Goal: Information Seeking & Learning: Learn about a topic

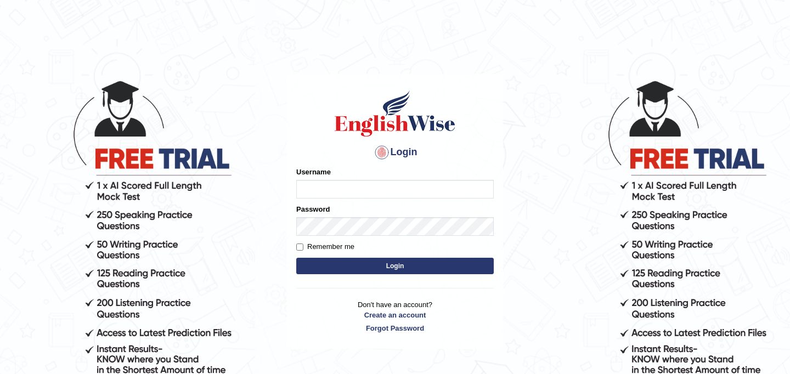
type input "JyotiJ"
click at [364, 266] on button "Login" at bounding box center [395, 266] width 198 height 16
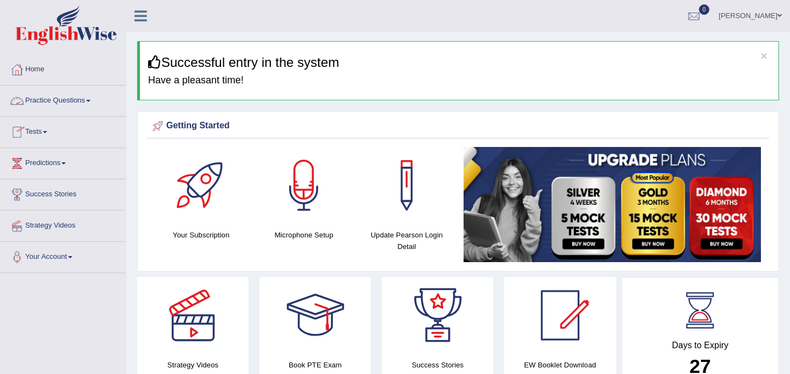
click at [99, 101] on link "Practice Questions" at bounding box center [63, 99] width 125 height 27
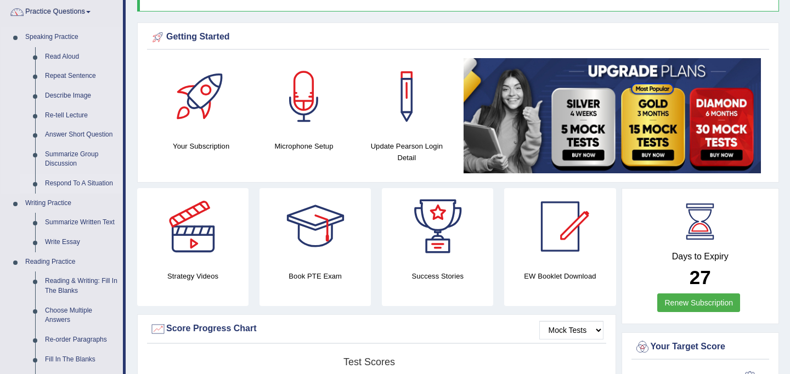
scroll to position [90, 0]
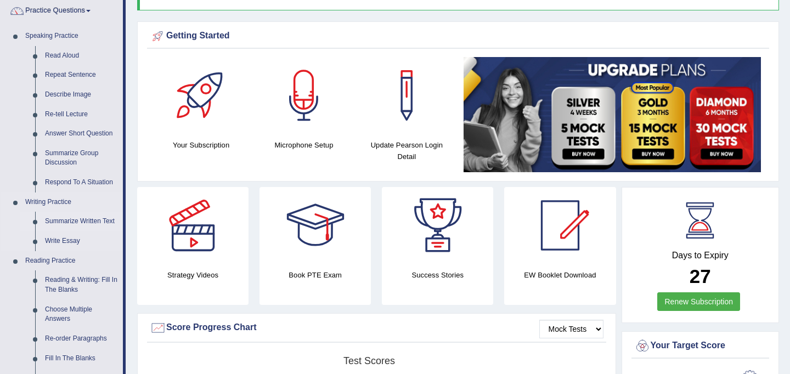
click at [92, 222] on link "Summarize Written Text" at bounding box center [81, 222] width 83 height 20
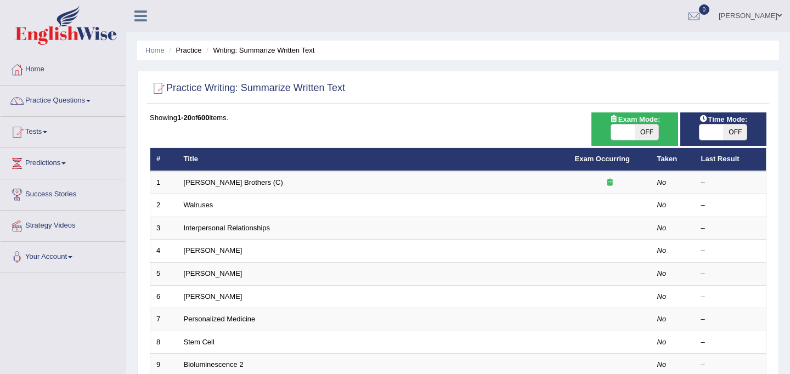
click at [636, 125] on span "OFF" at bounding box center [647, 132] width 24 height 15
checkbox input "true"
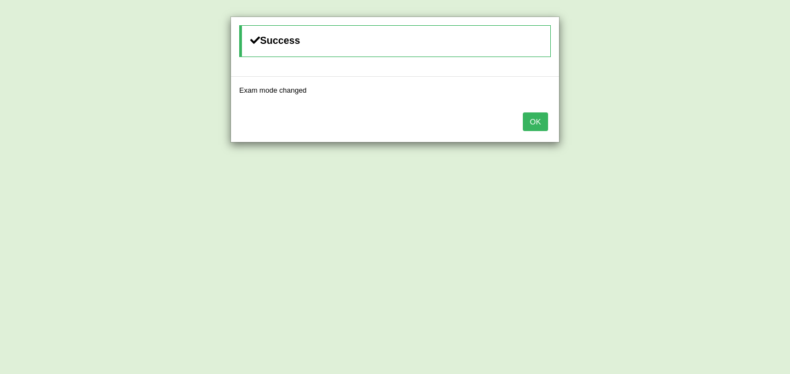
click at [546, 121] on button "OK" at bounding box center [535, 122] width 25 height 19
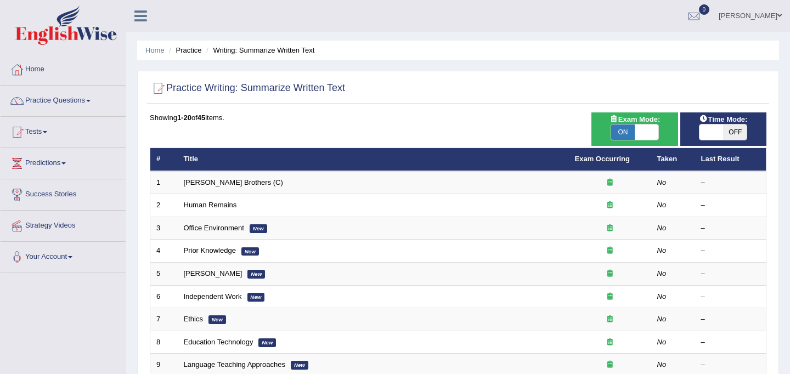
click at [724, 139] on span "OFF" at bounding box center [735, 132] width 24 height 15
checkbox input "true"
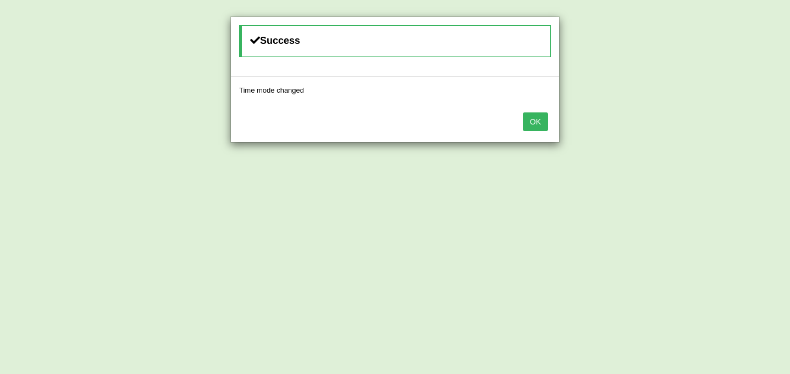
click at [541, 117] on button "OK" at bounding box center [535, 122] width 25 height 19
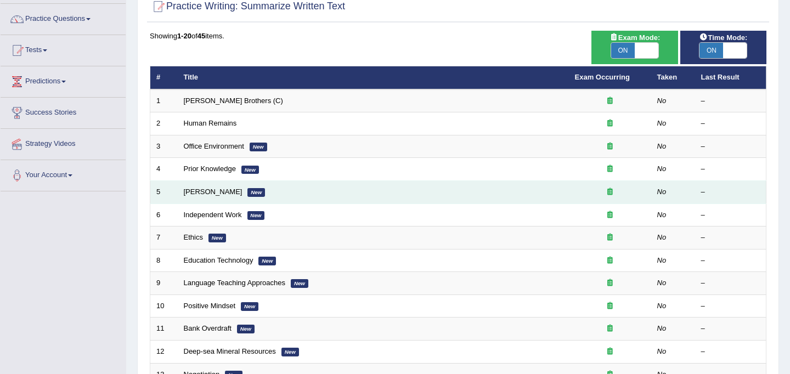
scroll to position [81, 0]
